Goal: Check status: Check status

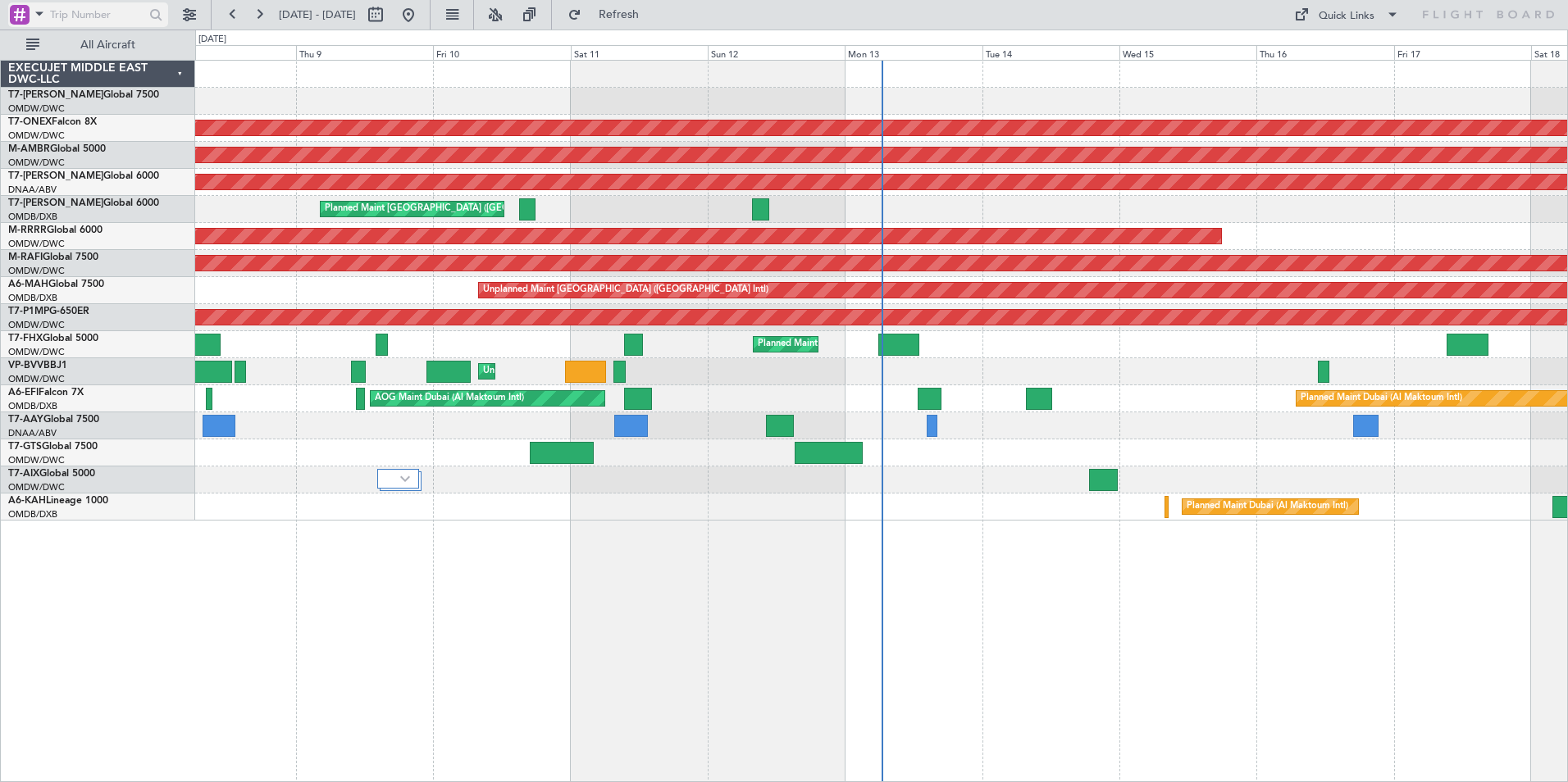
click at [160, 16] on div at bounding box center [156, 15] width 18 height 18
type input "kah"
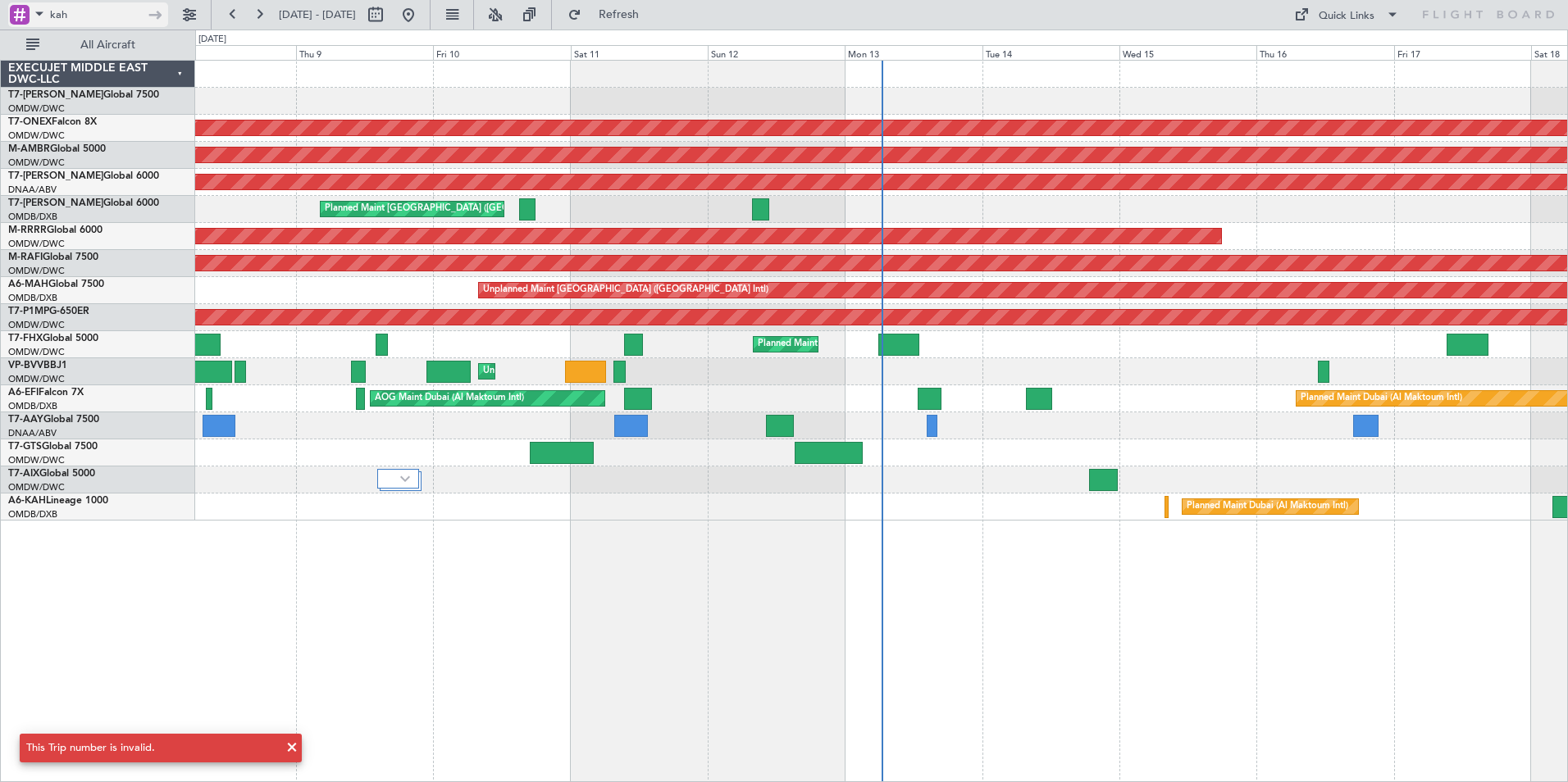
click at [115, 8] on input "kah" at bounding box center [97, 15] width 94 height 25
click at [37, 15] on span at bounding box center [39, 14] width 19 height 20
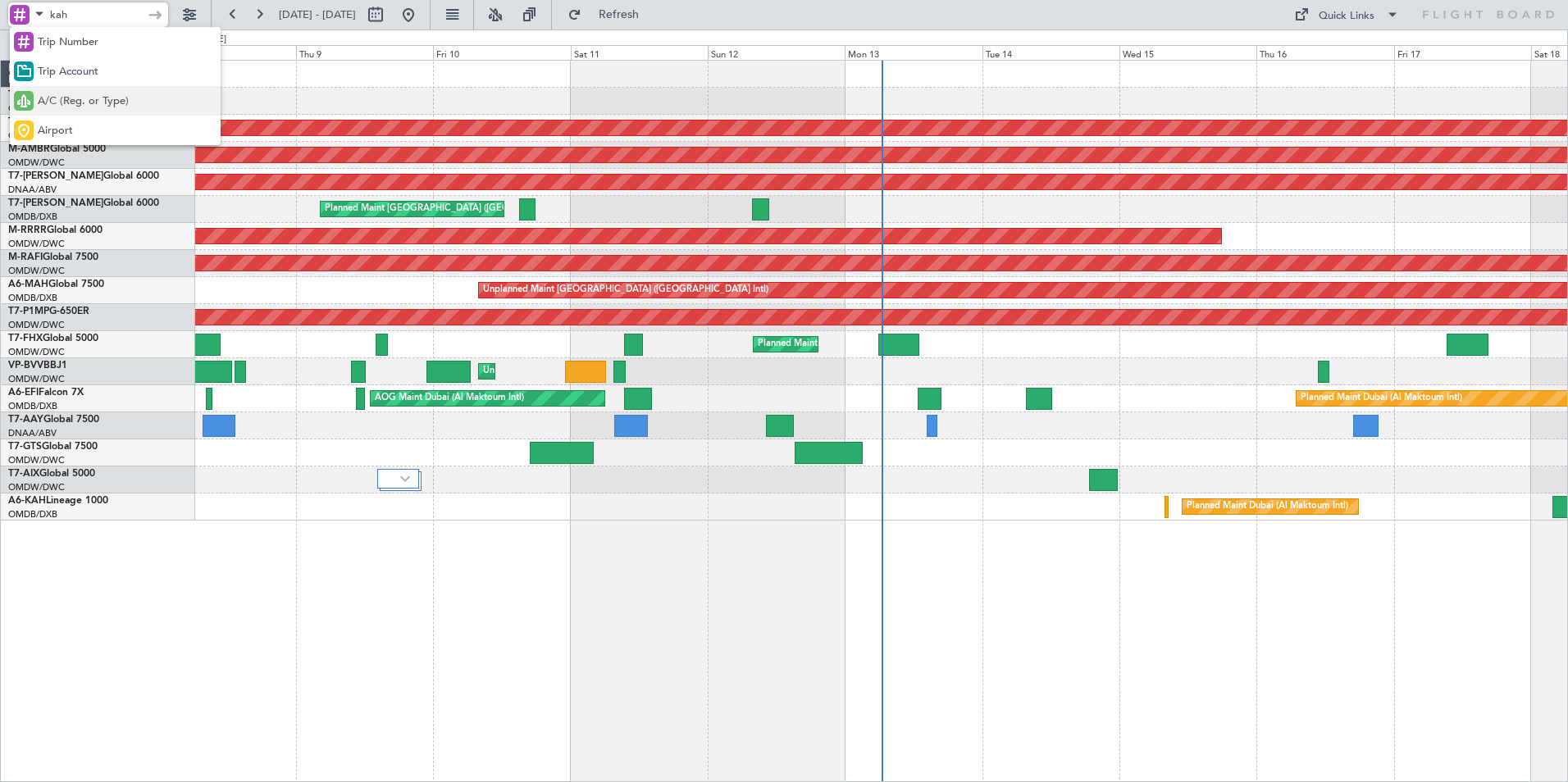
click at [118, 94] on span "A/C (Reg. or Type)" at bounding box center [83, 101] width 91 height 17
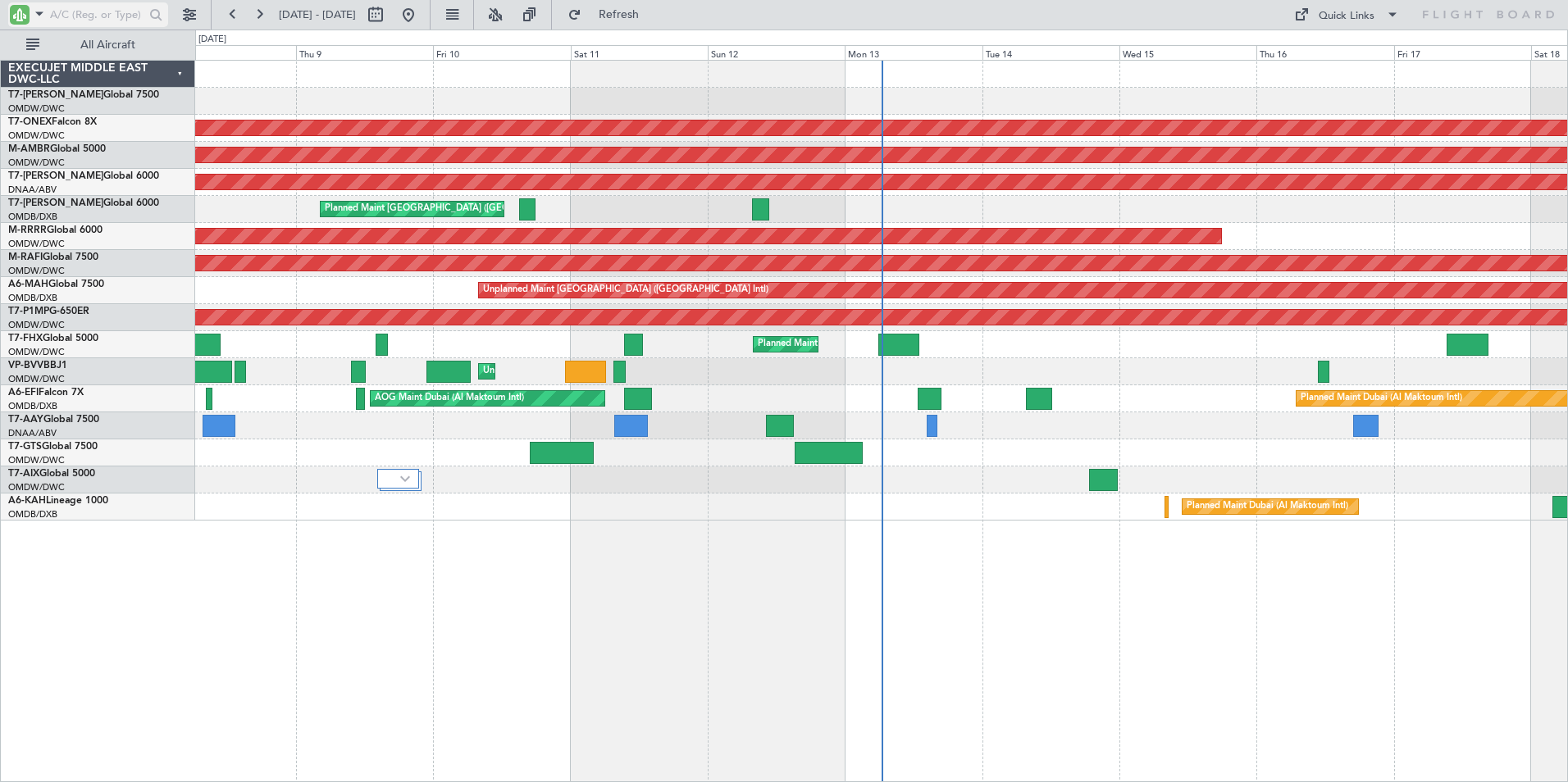
click at [123, 14] on input "text" at bounding box center [97, 15] width 94 height 25
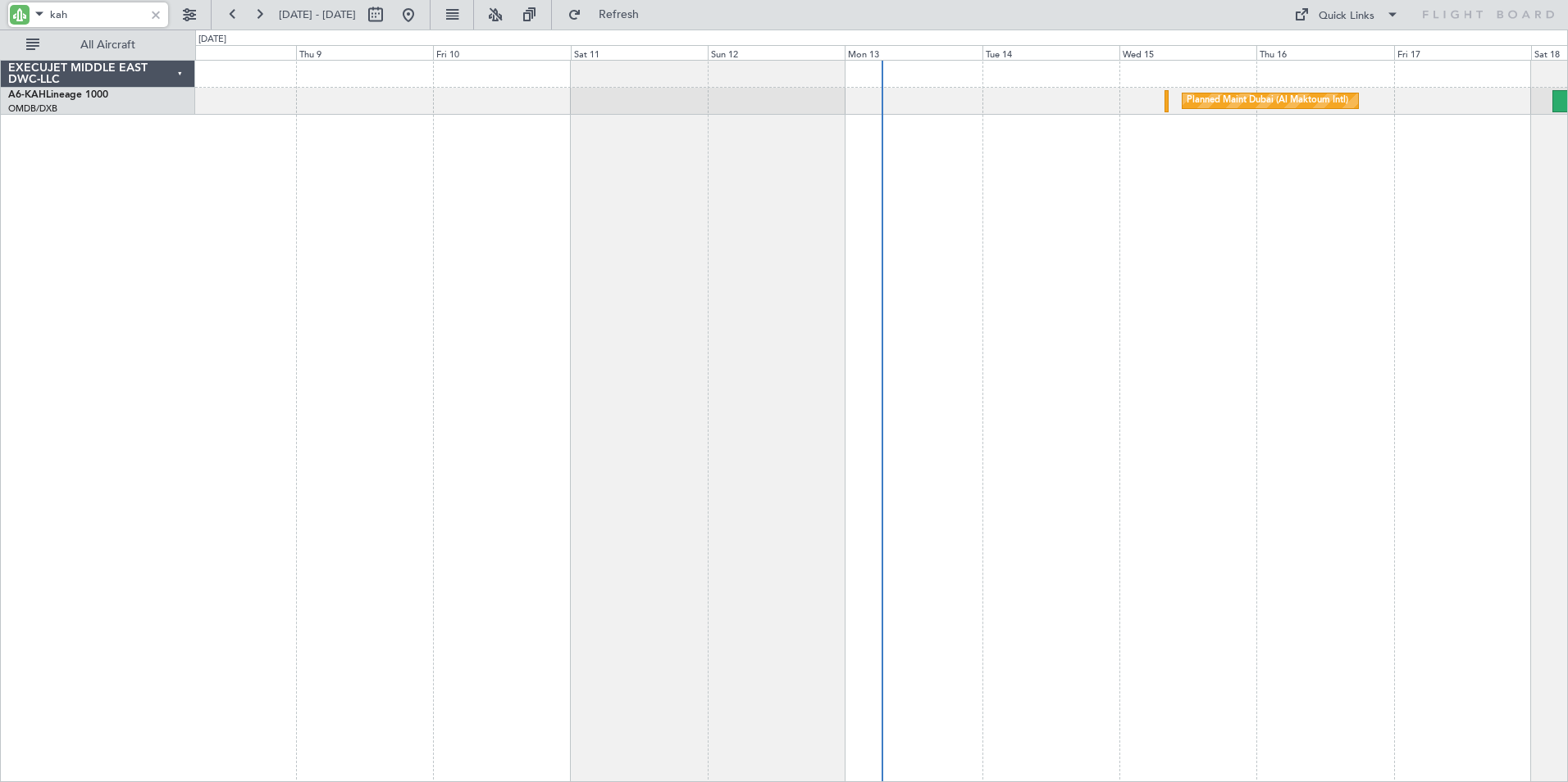
type input "kah"
click at [1331, 342] on div "Planned Maint Dubai (Al Maktoum Intl)" at bounding box center [882, 421] width 1373 height 722
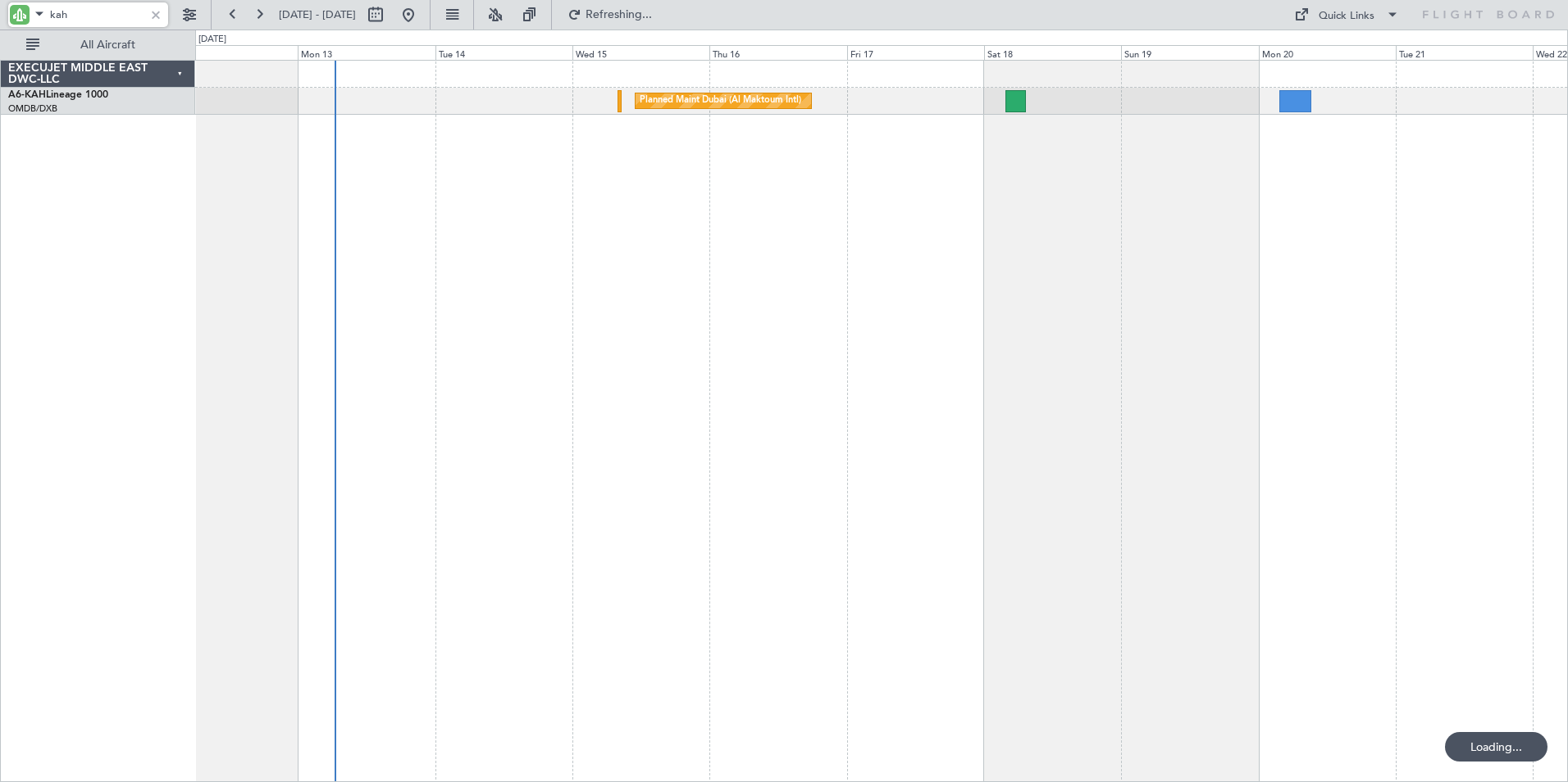
click at [954, 526] on div "Planned Maint Dubai (Al Maktoum Intl)" at bounding box center [882, 421] width 1373 height 722
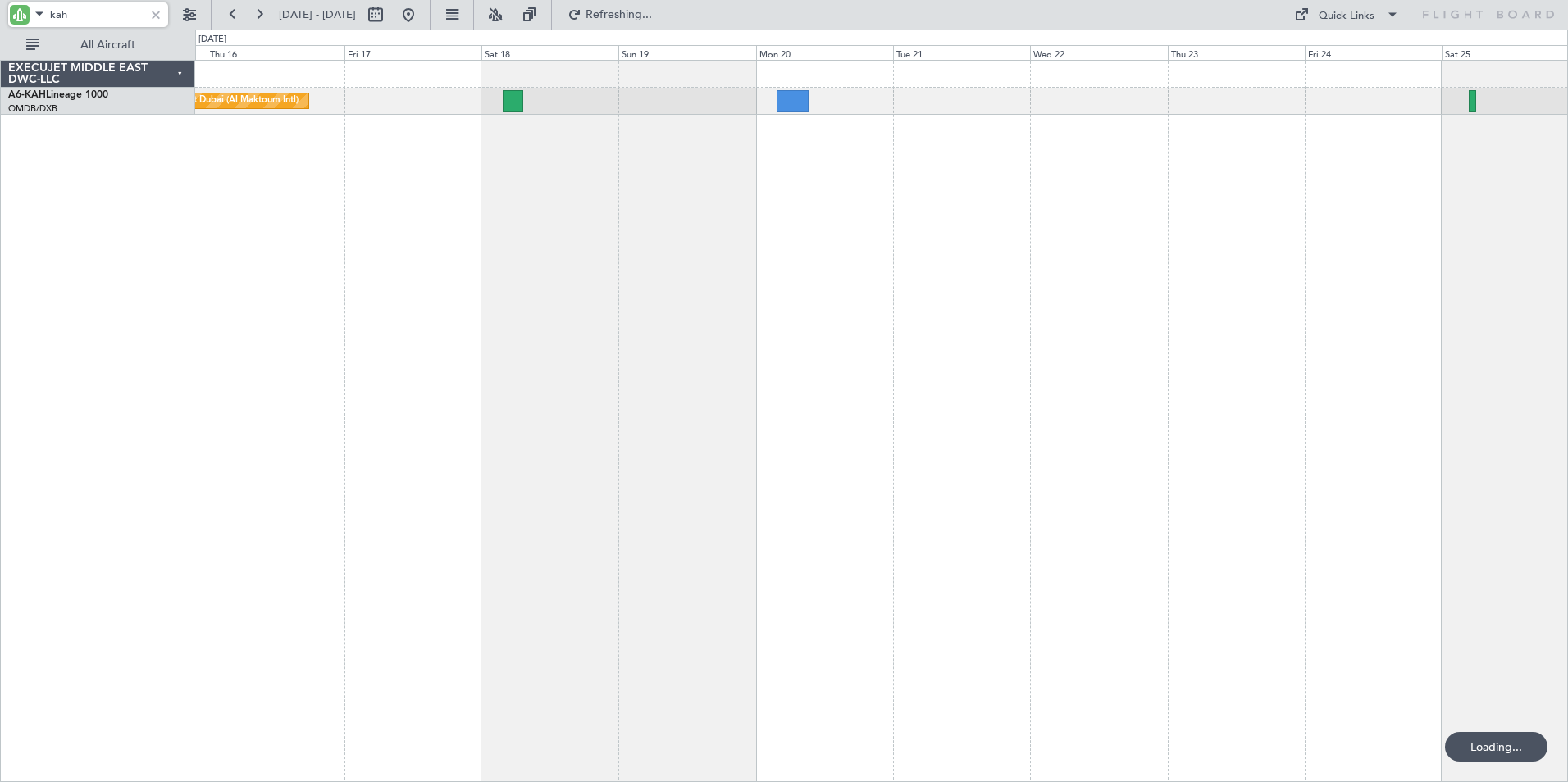
click at [651, 470] on div "Planned Maint Dubai (Al Maktoum Intl)" at bounding box center [882, 421] width 1373 height 722
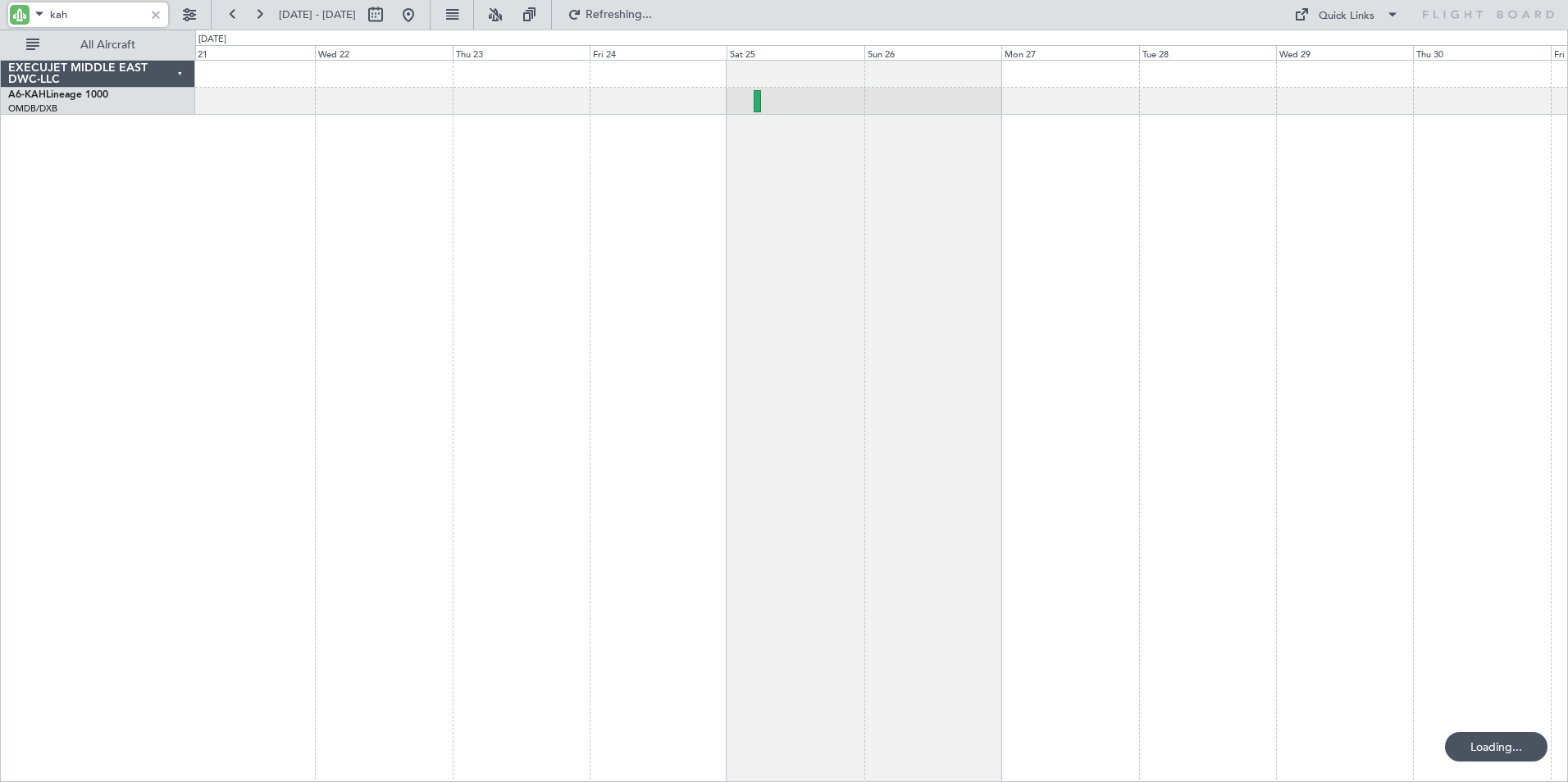
click at [615, 409] on div at bounding box center [882, 421] width 1373 height 722
click at [511, 400] on div at bounding box center [882, 421] width 1373 height 722
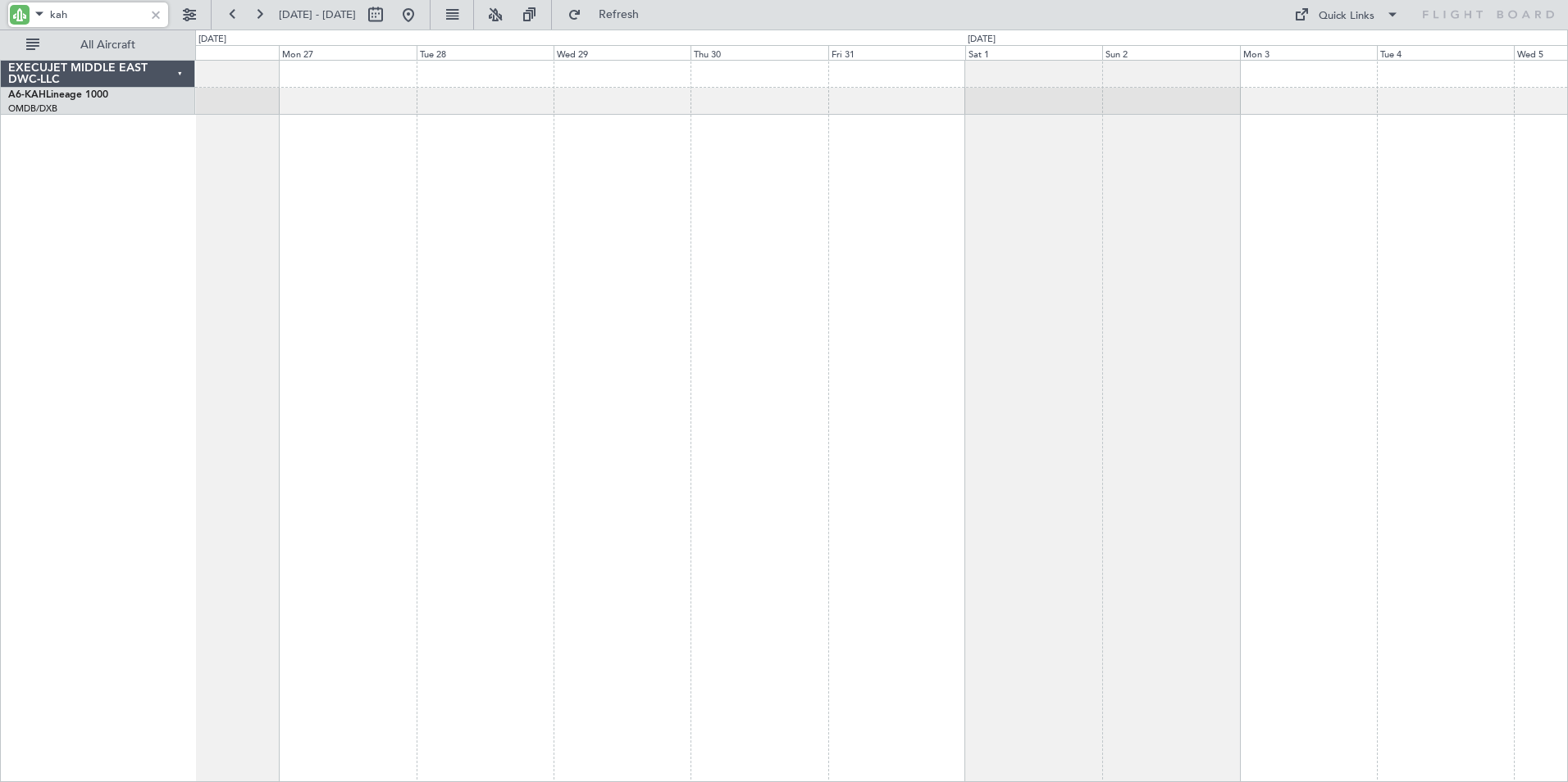
click at [847, 426] on div at bounding box center [882, 421] width 1373 height 722
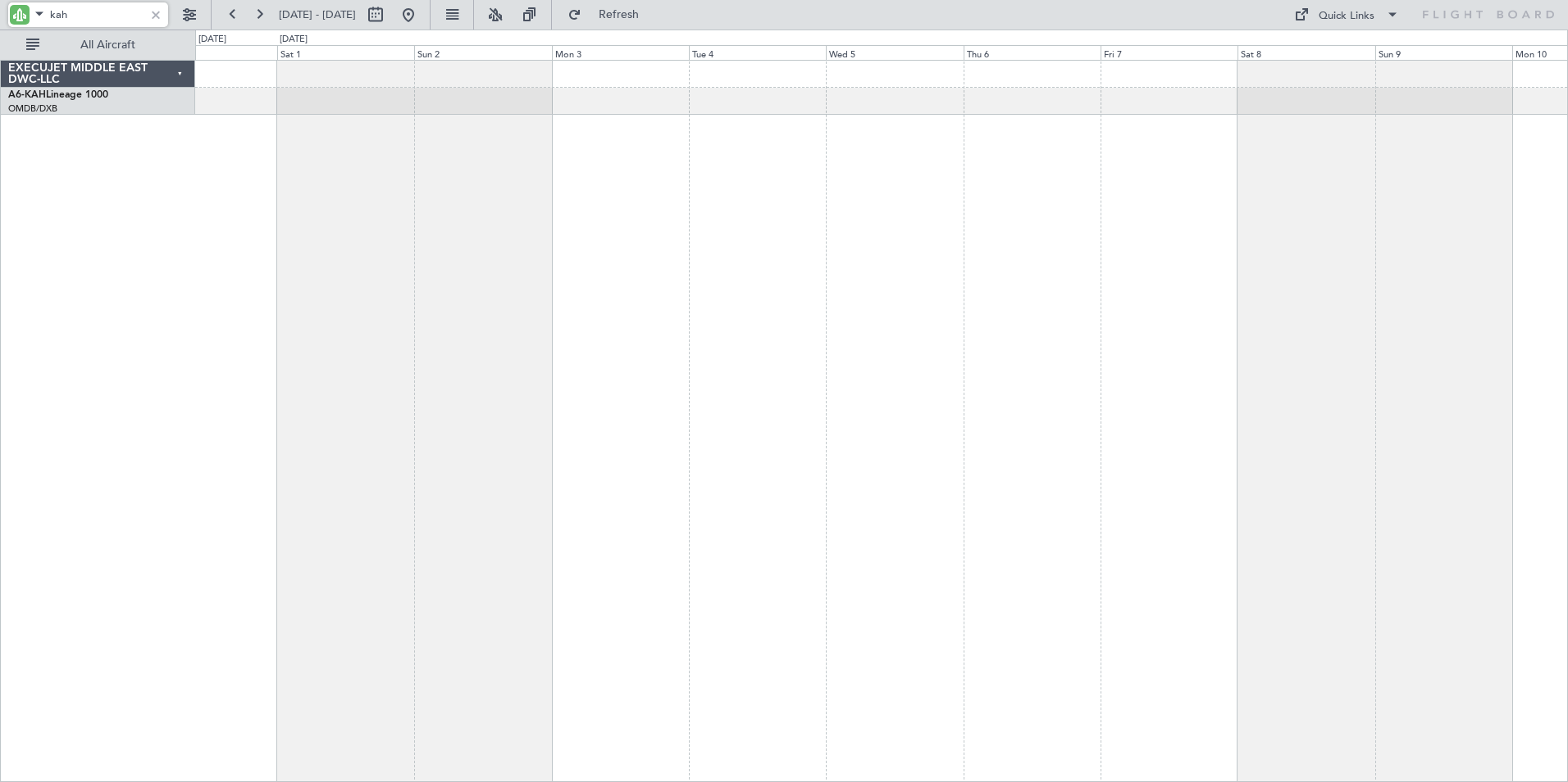
click at [697, 426] on div at bounding box center [882, 421] width 1373 height 722
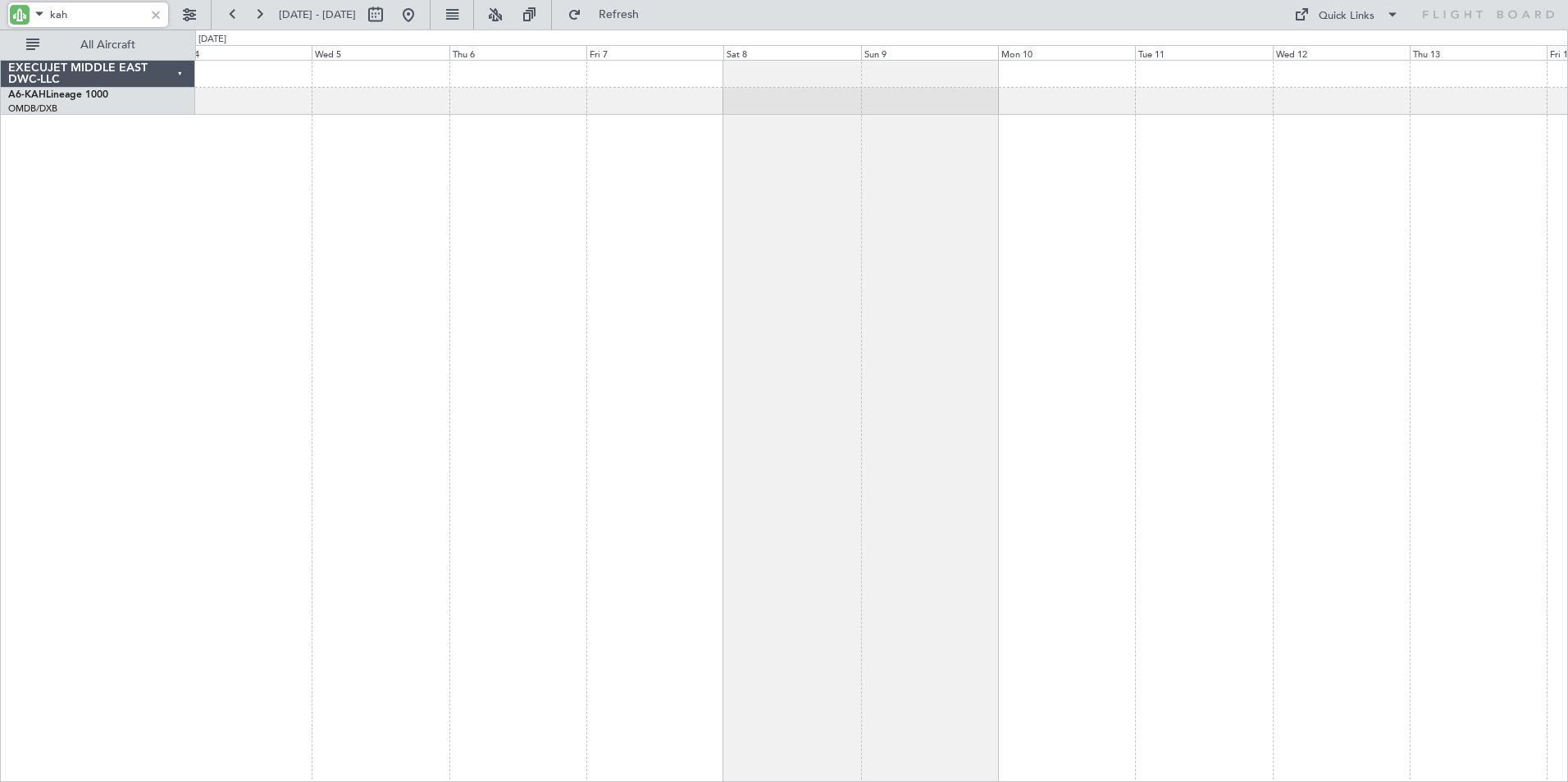
click at [739, 434] on div at bounding box center [882, 421] width 1373 height 722
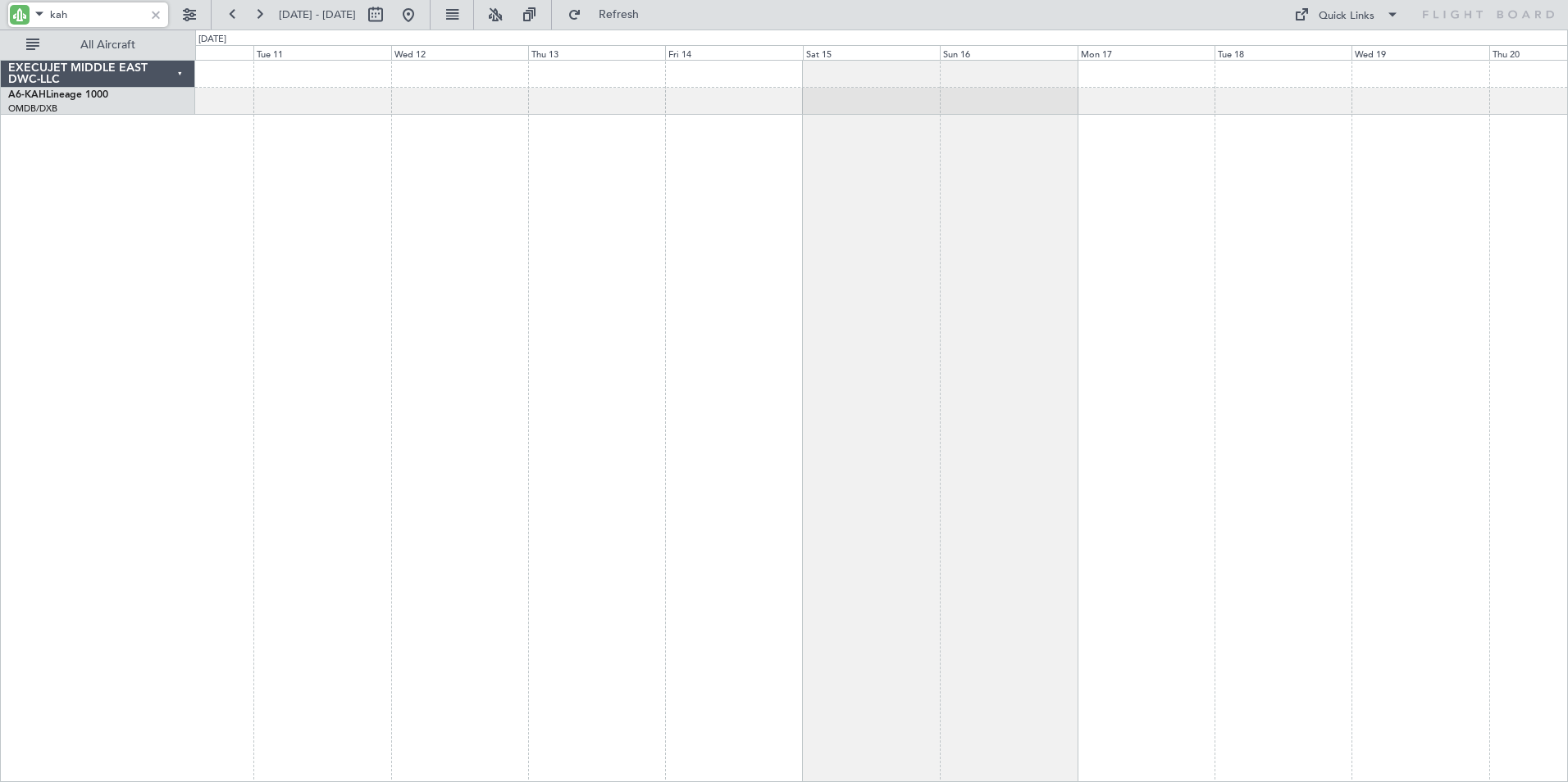
click at [705, 430] on div at bounding box center [882, 421] width 1373 height 722
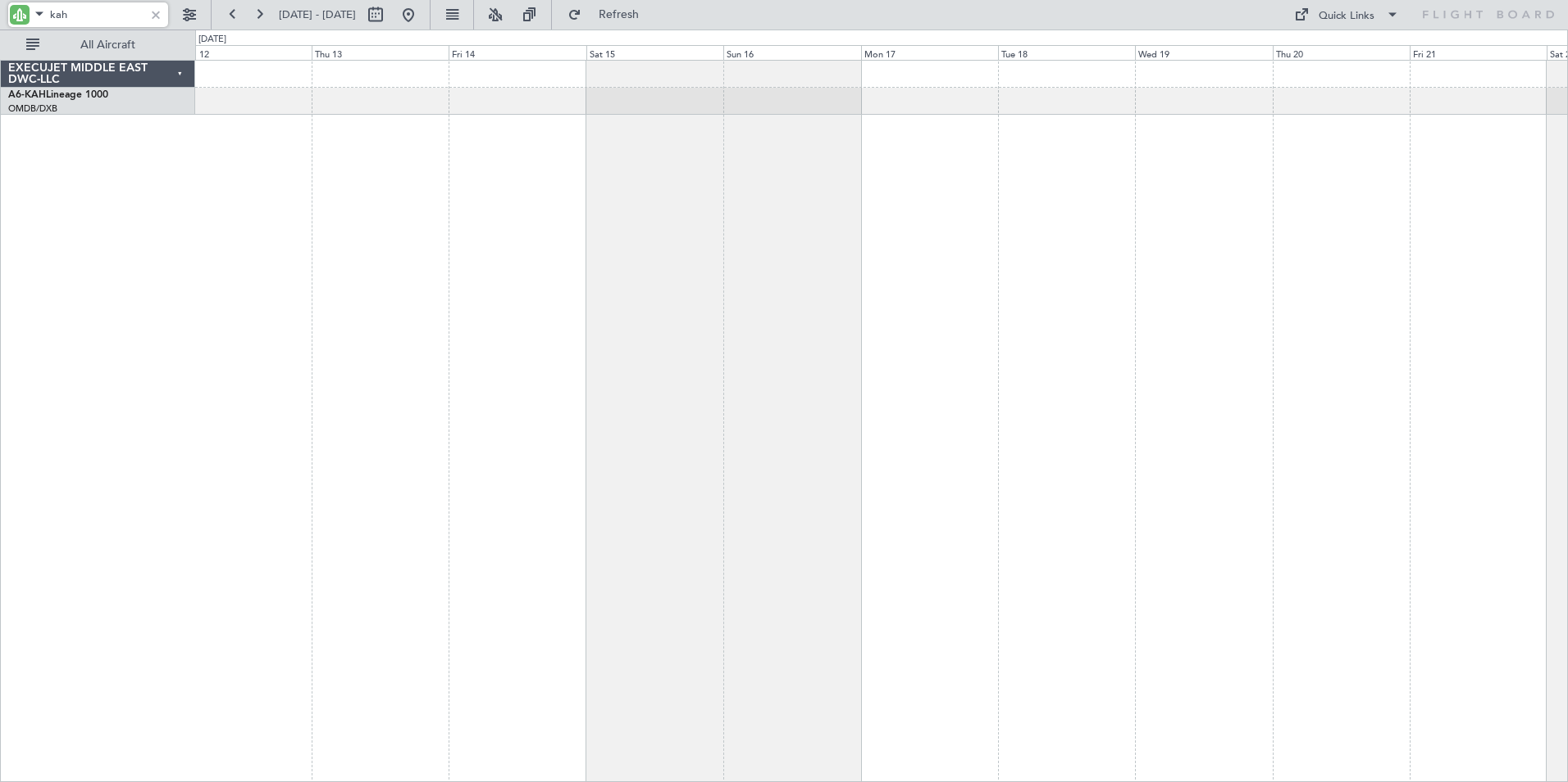
click at [1175, 432] on div at bounding box center [882, 421] width 1373 height 722
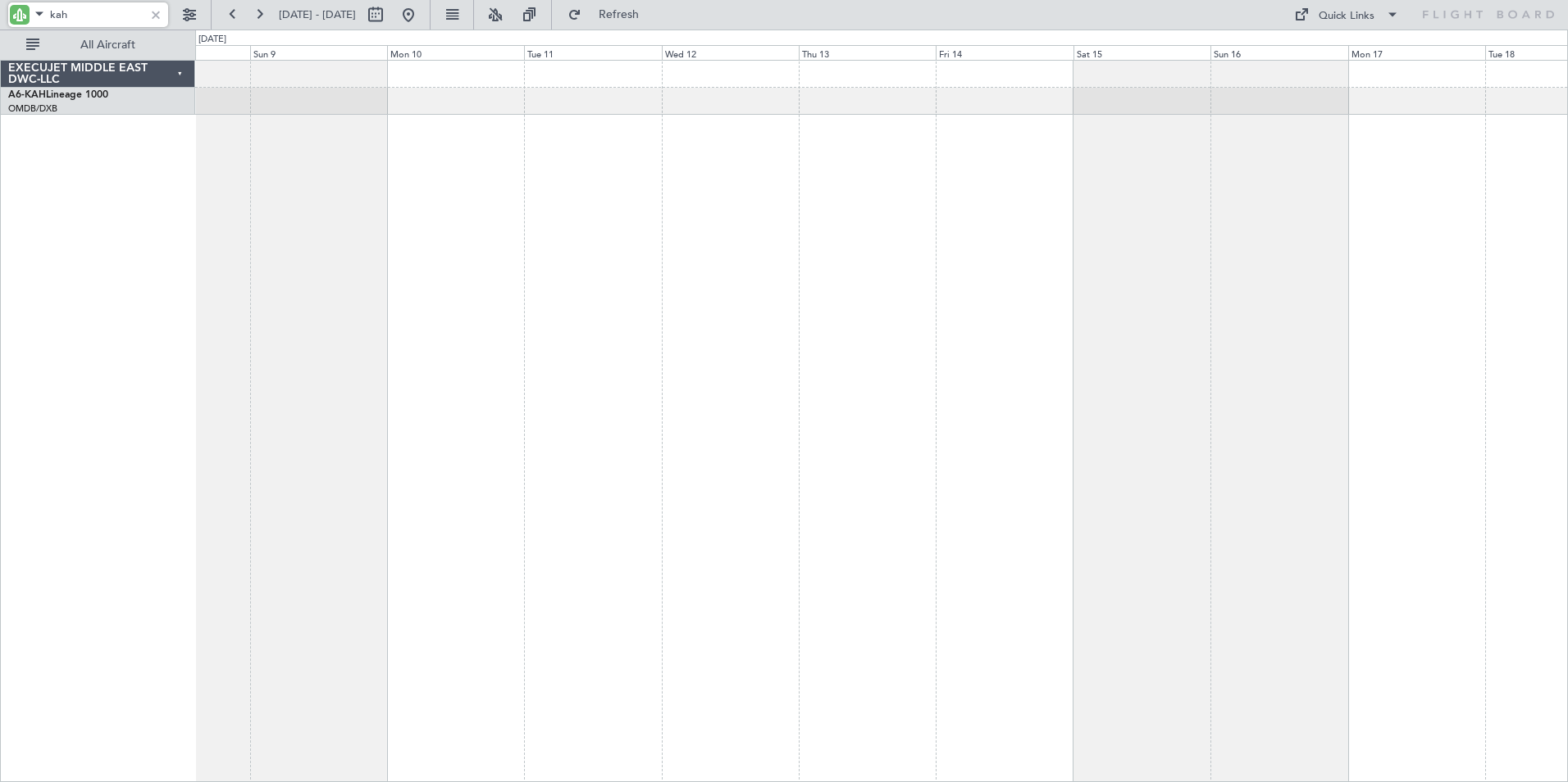
click at [1340, 366] on div at bounding box center [882, 421] width 1373 height 722
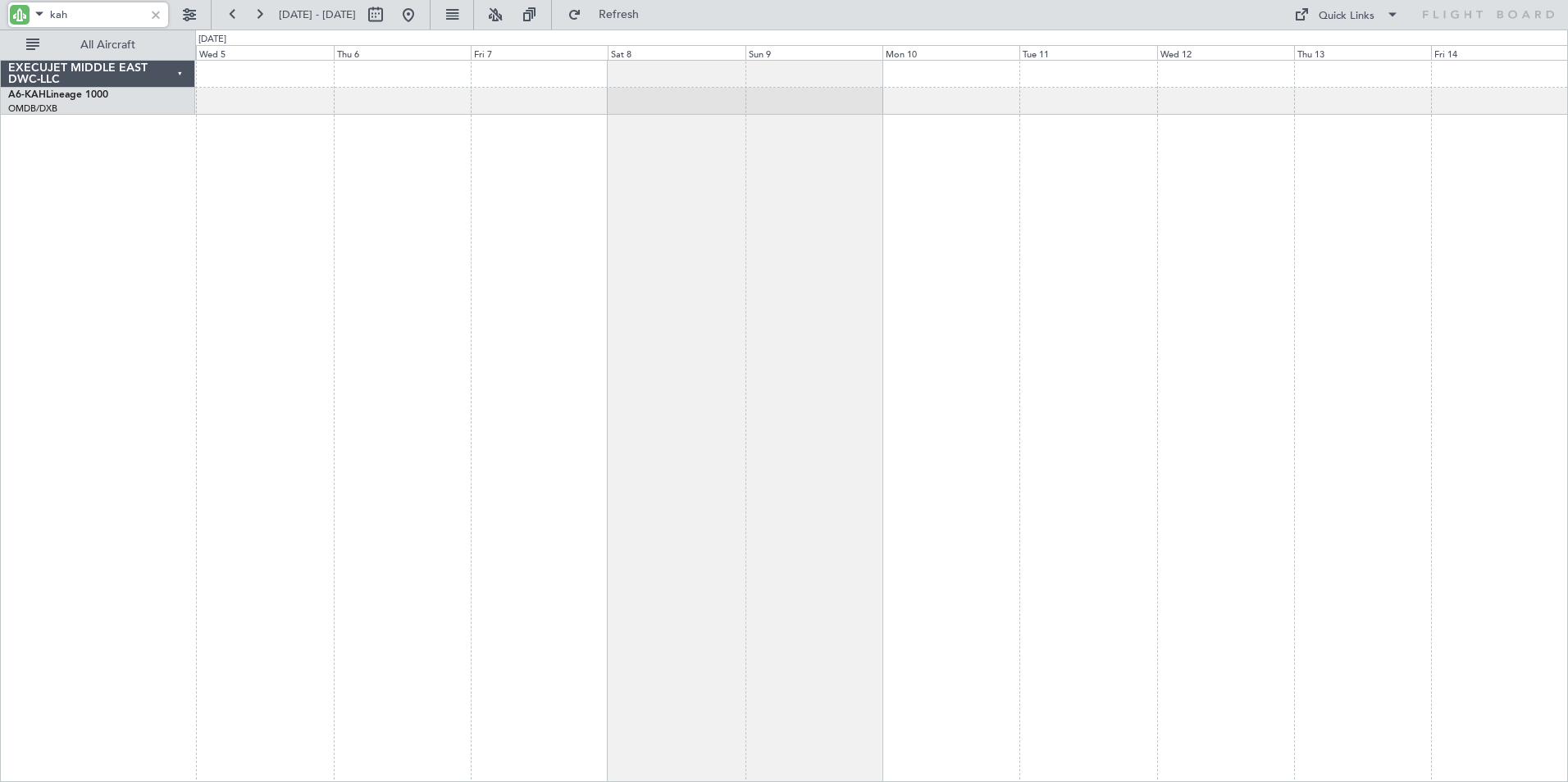
click at [1261, 383] on div at bounding box center [882, 421] width 1373 height 722
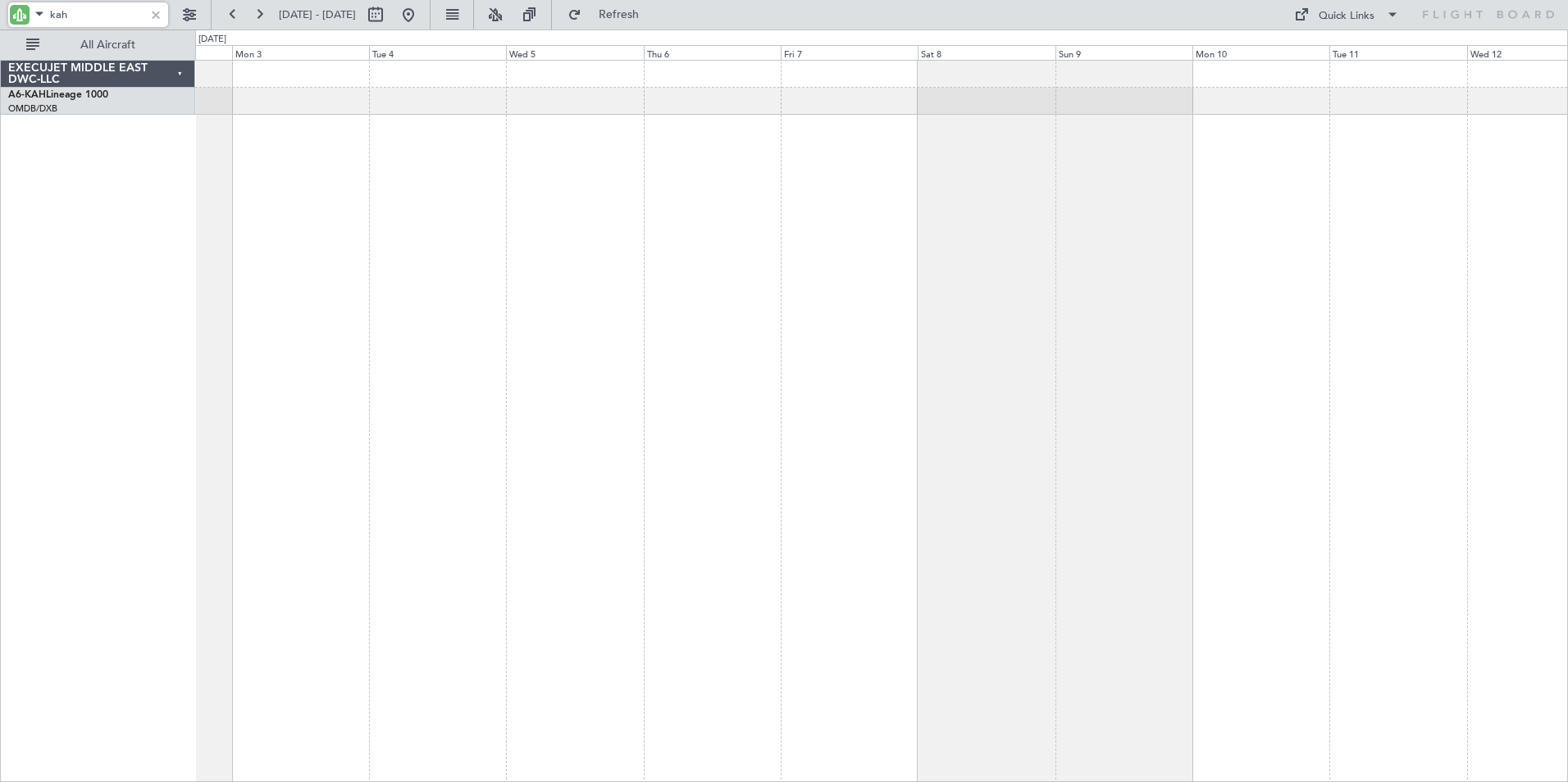
click at [1202, 360] on div at bounding box center [882, 421] width 1373 height 722
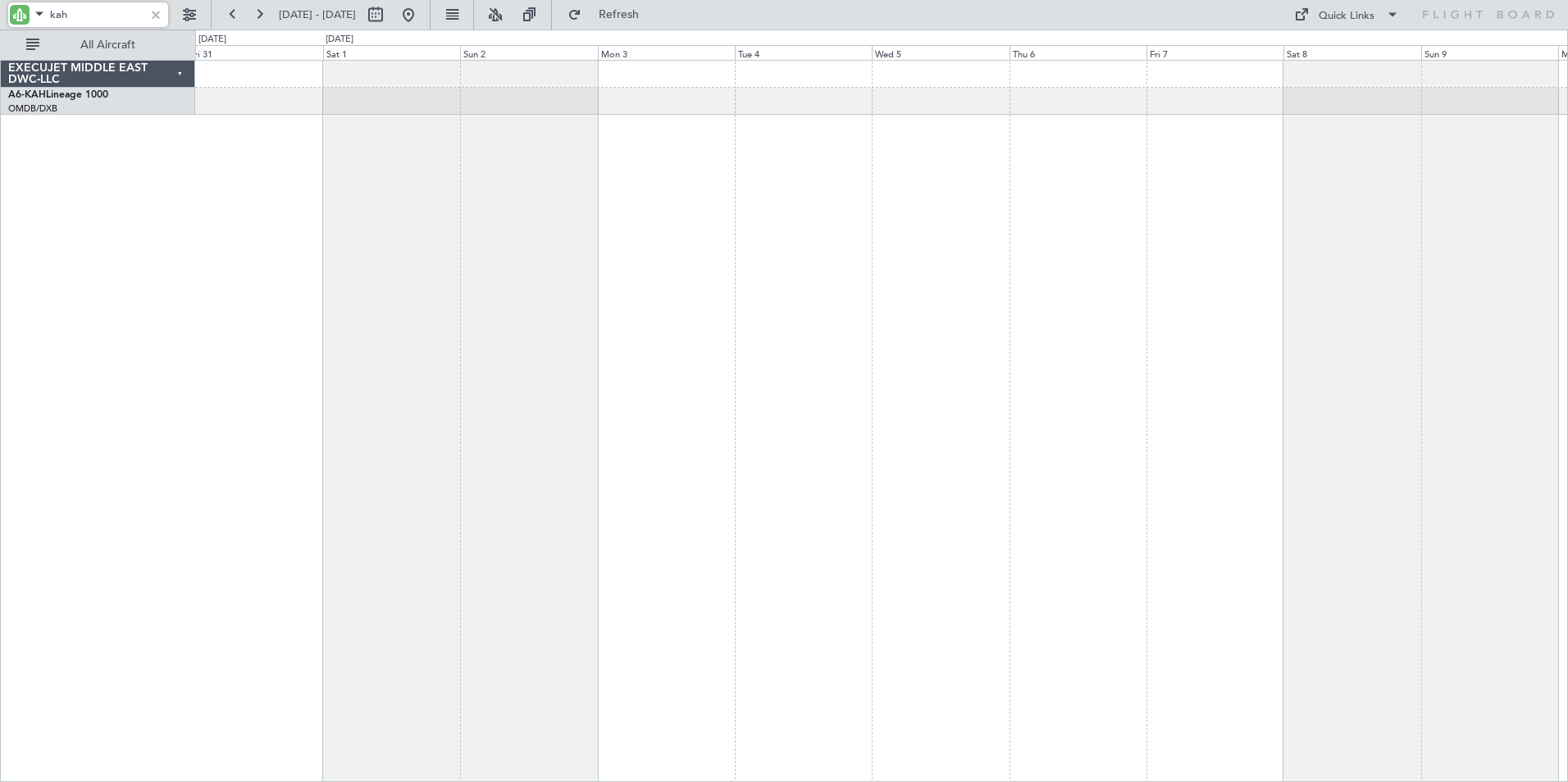
click at [1239, 368] on div at bounding box center [882, 421] width 1373 height 722
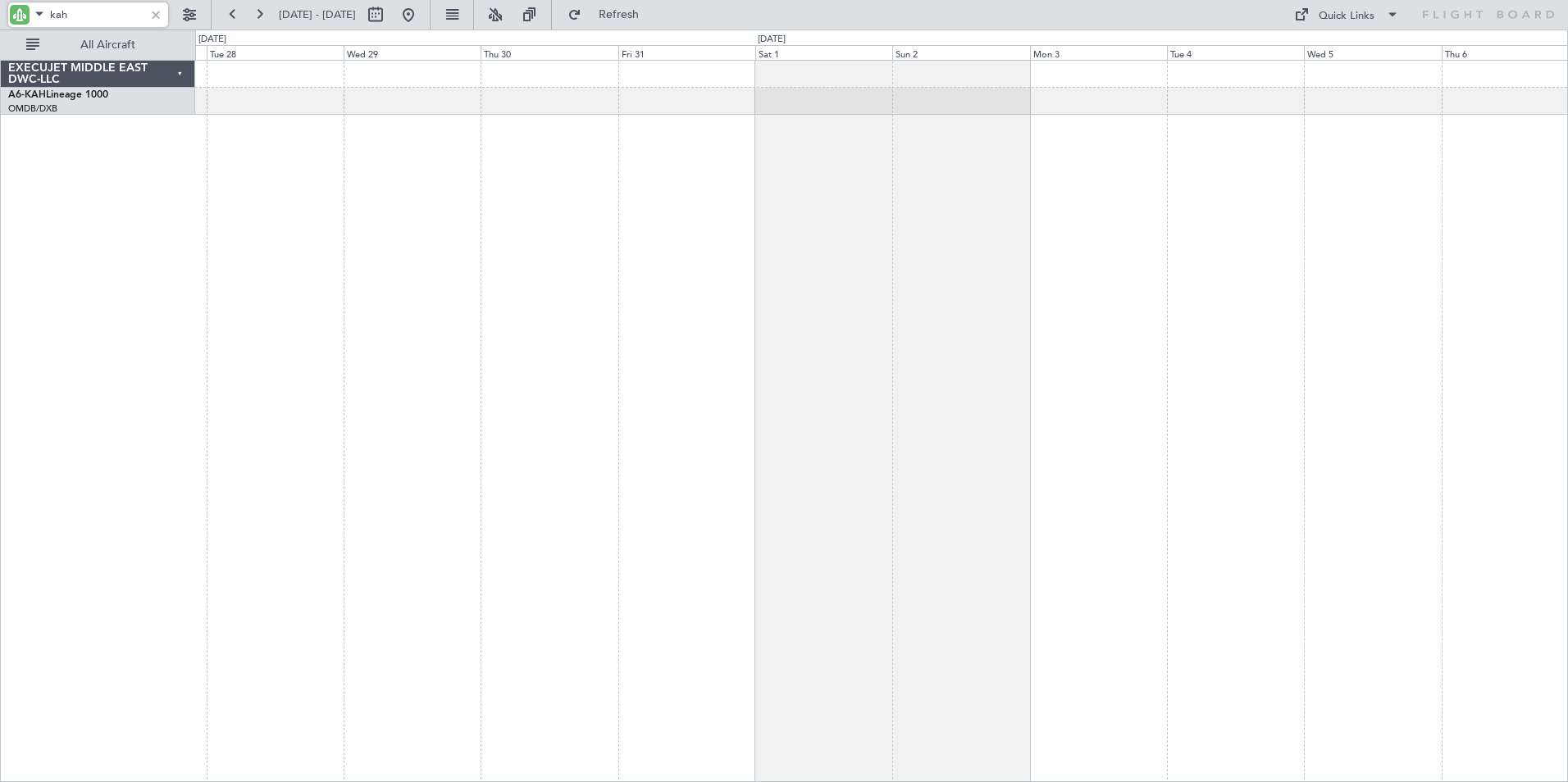
click at [1293, 358] on div at bounding box center [882, 421] width 1373 height 722
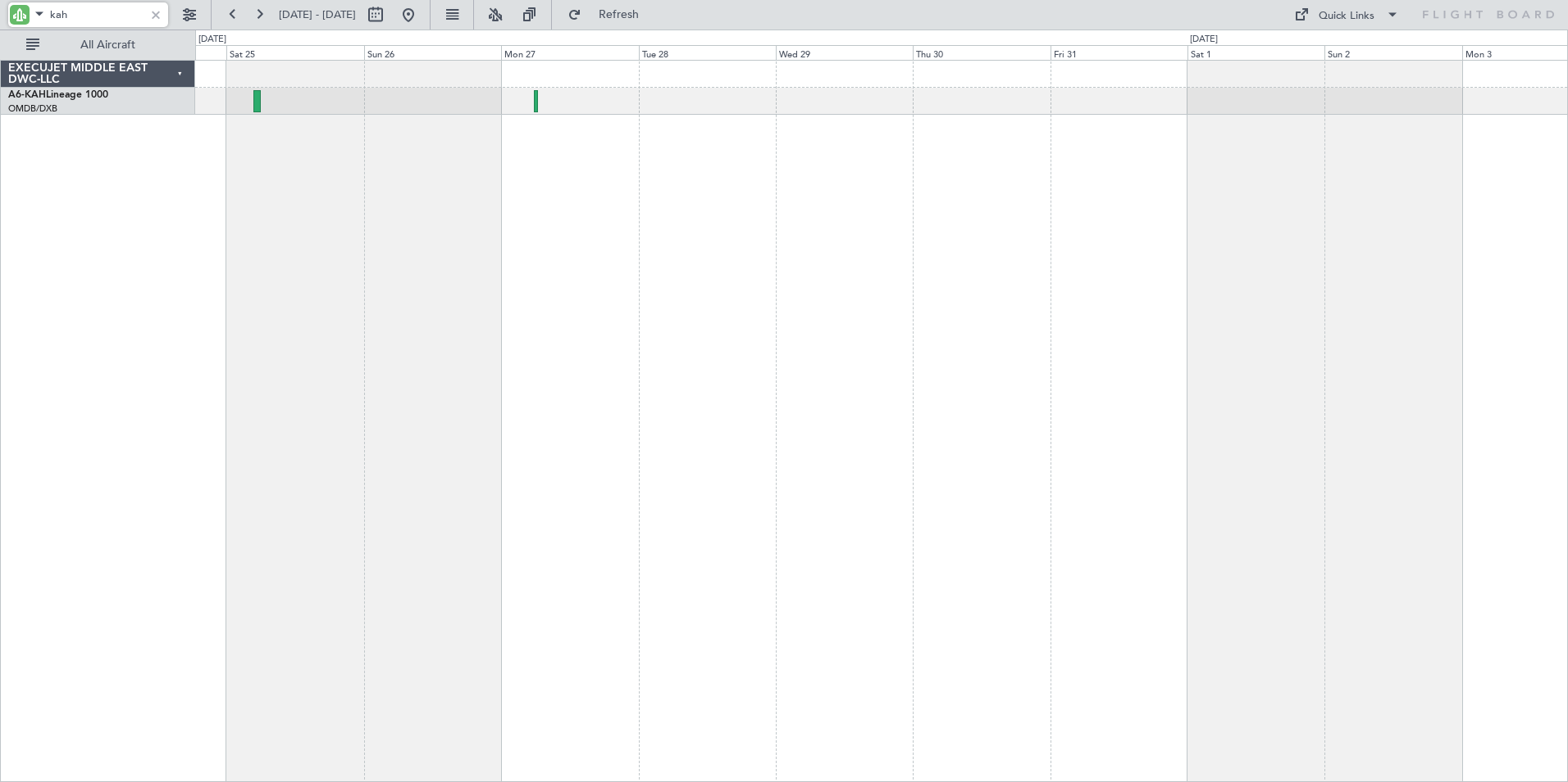
click at [1232, 363] on div at bounding box center [882, 421] width 1373 height 722
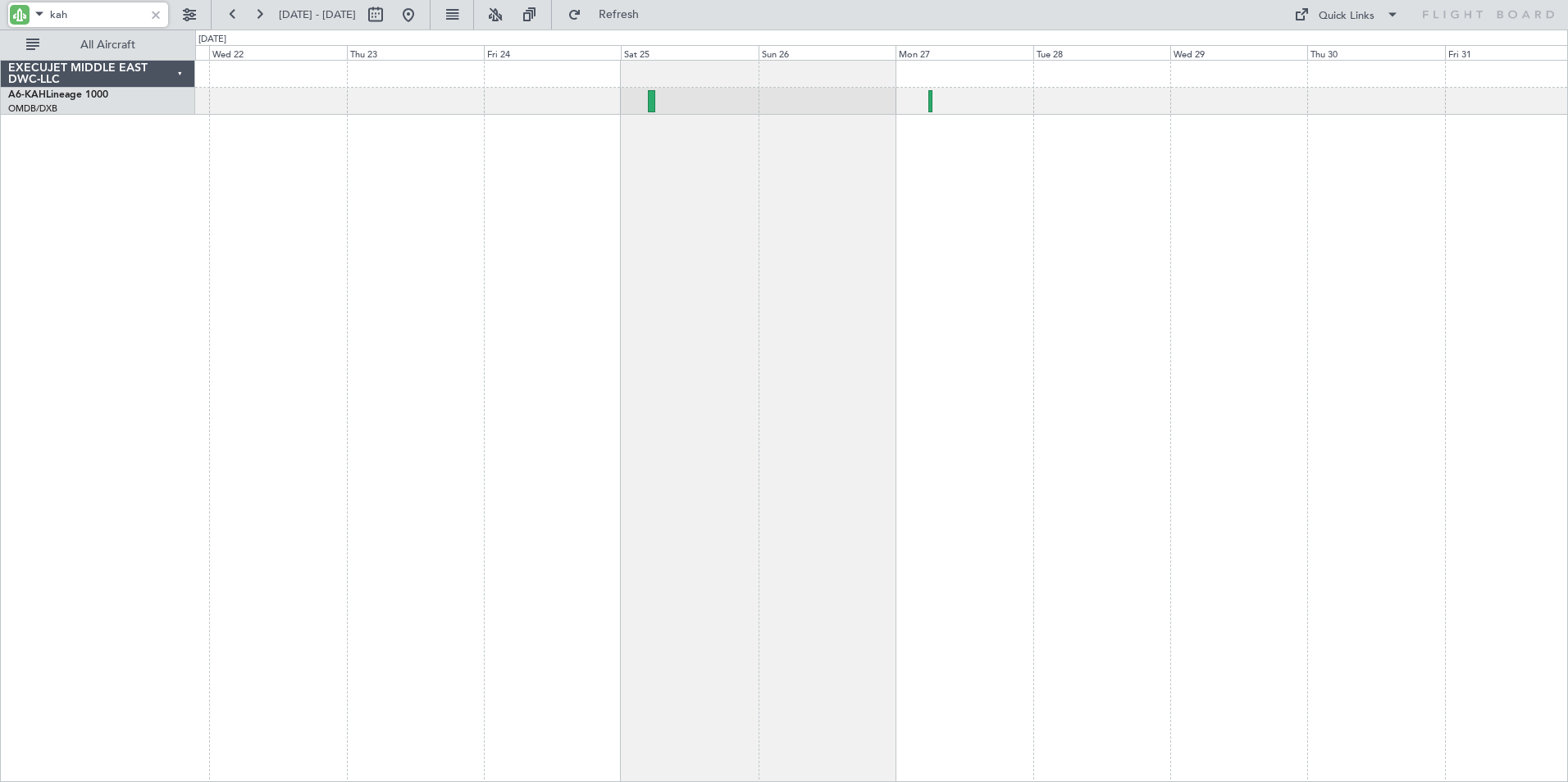
click at [836, 348] on div at bounding box center [882, 421] width 1373 height 722
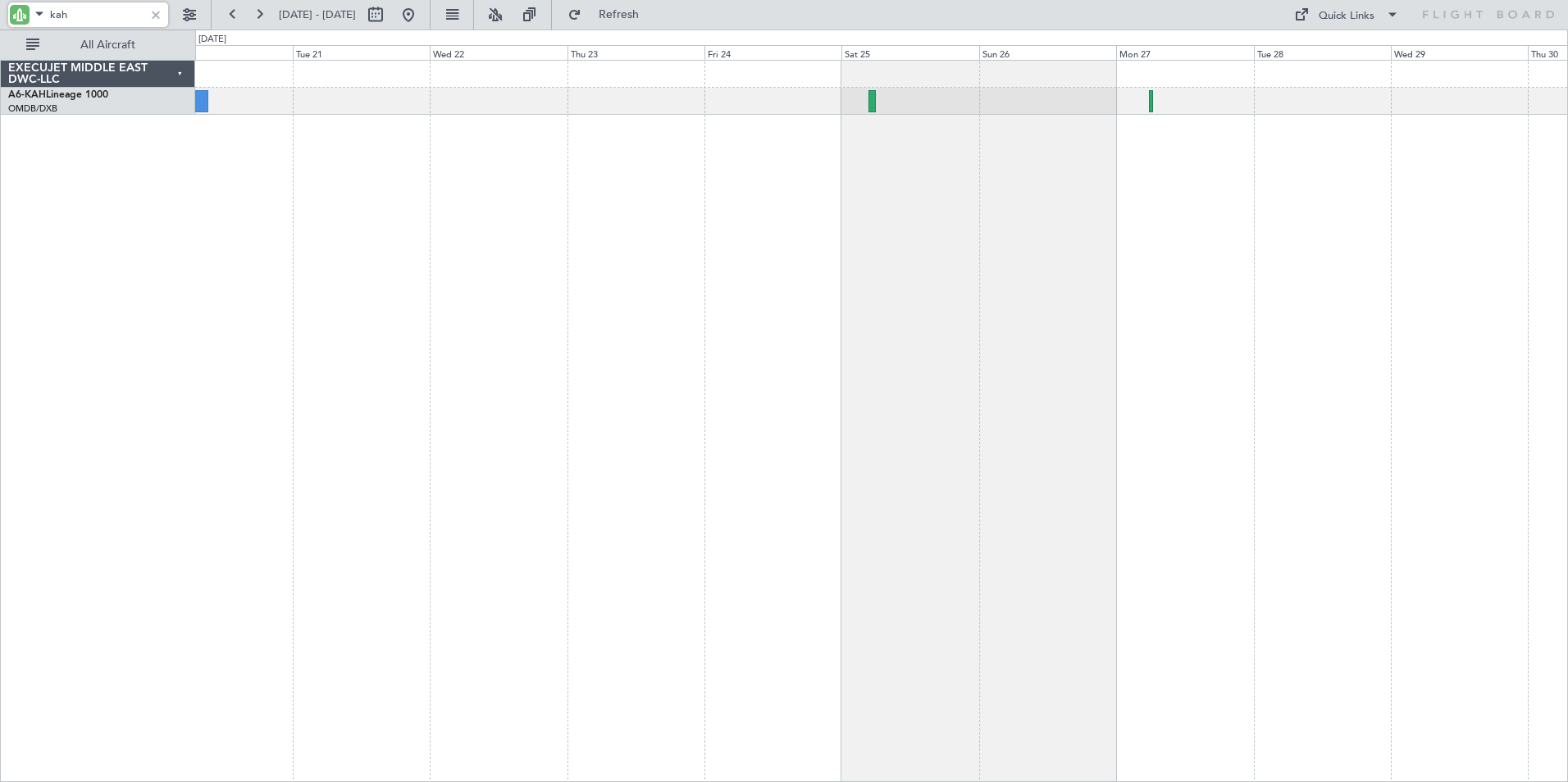
click at [846, 339] on div at bounding box center [882, 421] width 1373 height 722
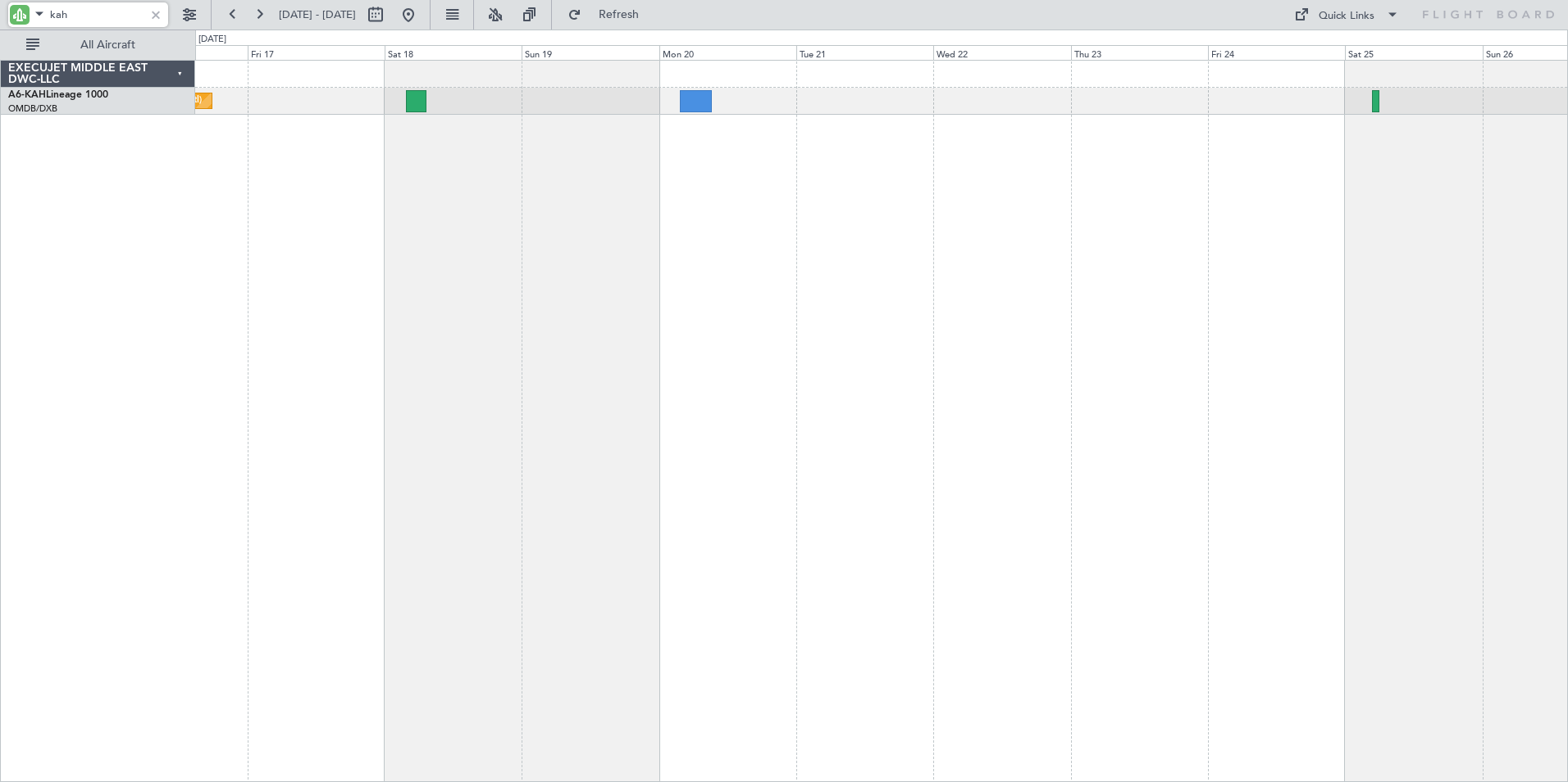
click at [919, 353] on div "Planned Maint Dubai (Al Maktoum Intl)" at bounding box center [882, 421] width 1373 height 722
